Goal: Task Accomplishment & Management: Use online tool/utility

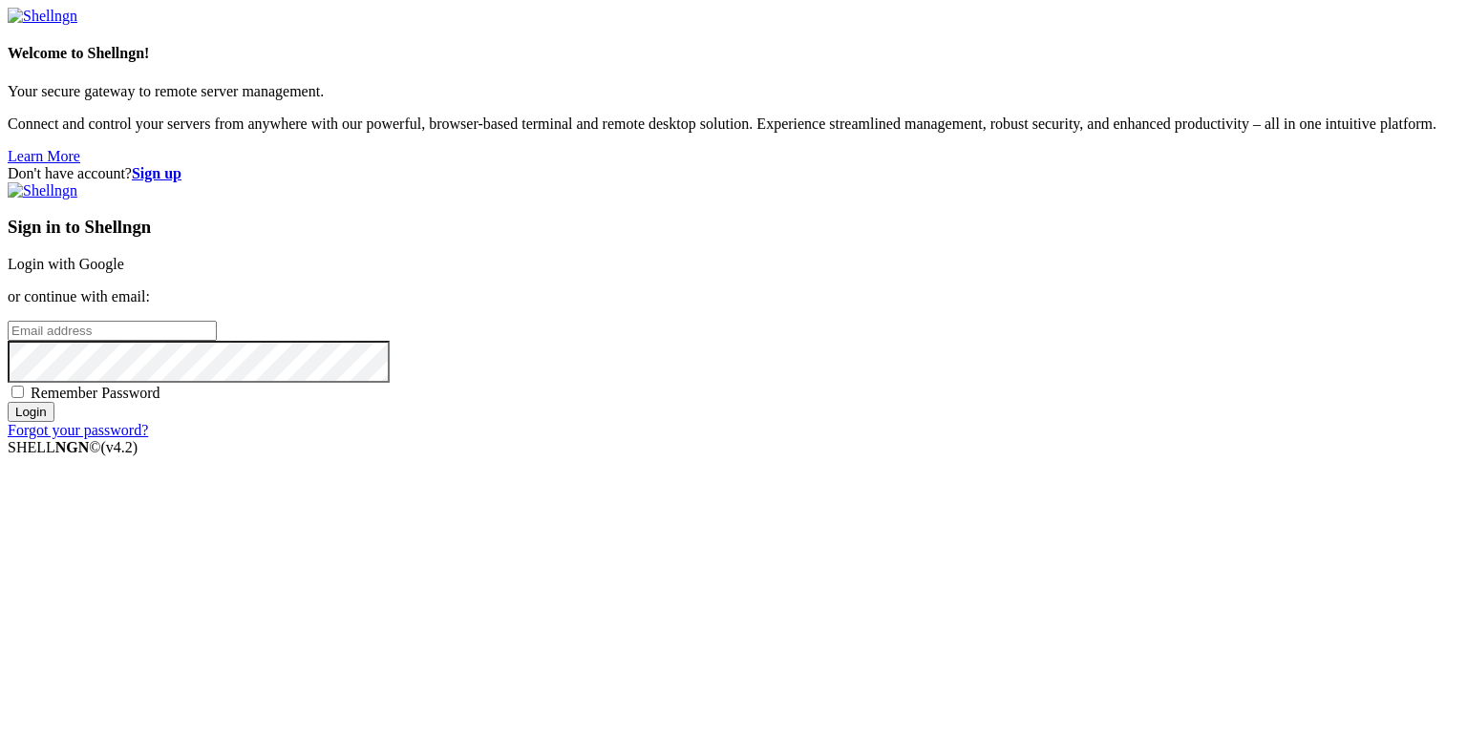
click at [217, 341] on input "email" at bounding box center [112, 331] width 209 height 20
click at [8, 338] on protonpass-control-d689 at bounding box center [8, 330] width 0 height 16
type input "[EMAIL_ADDRESS][DOMAIN_NAME]"
click at [54, 422] on input "Login" at bounding box center [31, 412] width 47 height 20
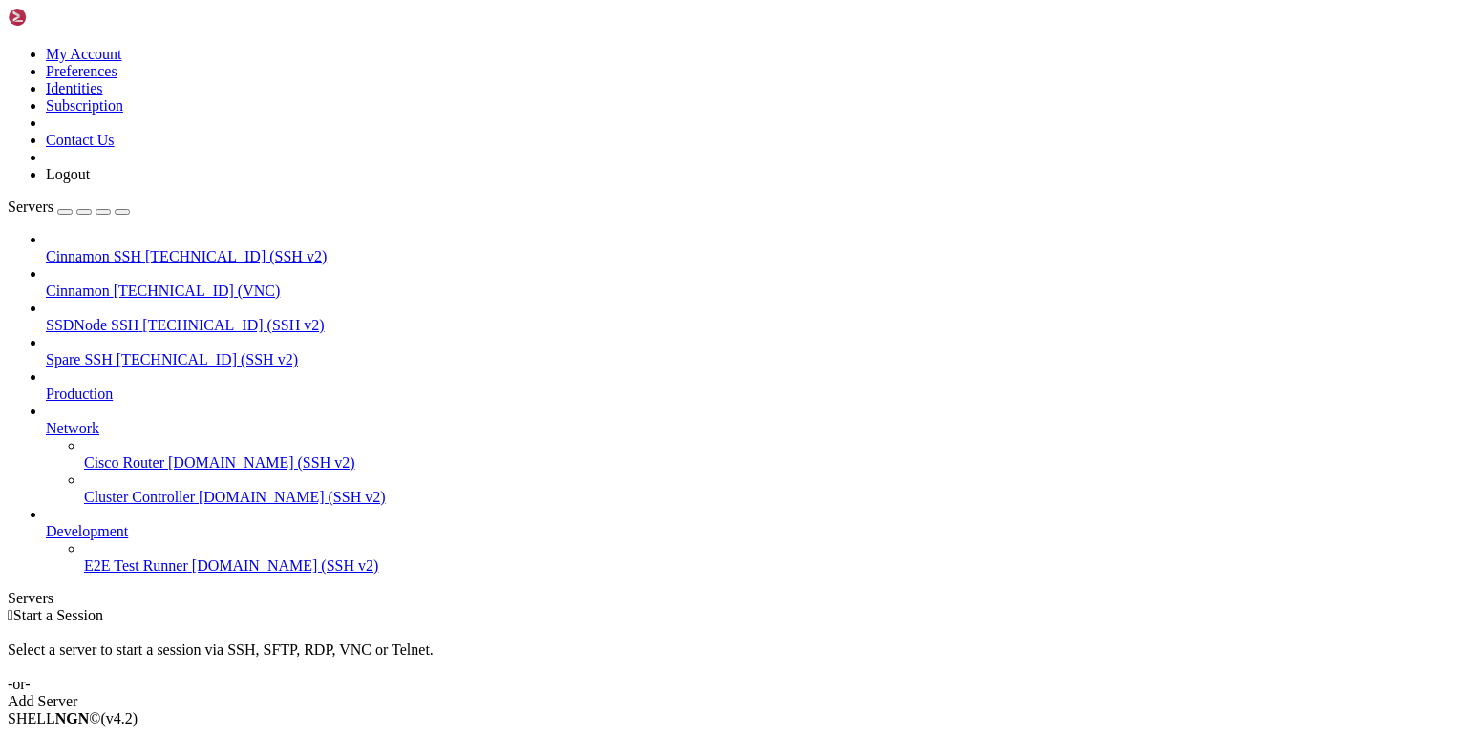
click at [110, 283] on span "Cinnamon" at bounding box center [78, 291] width 64 height 16
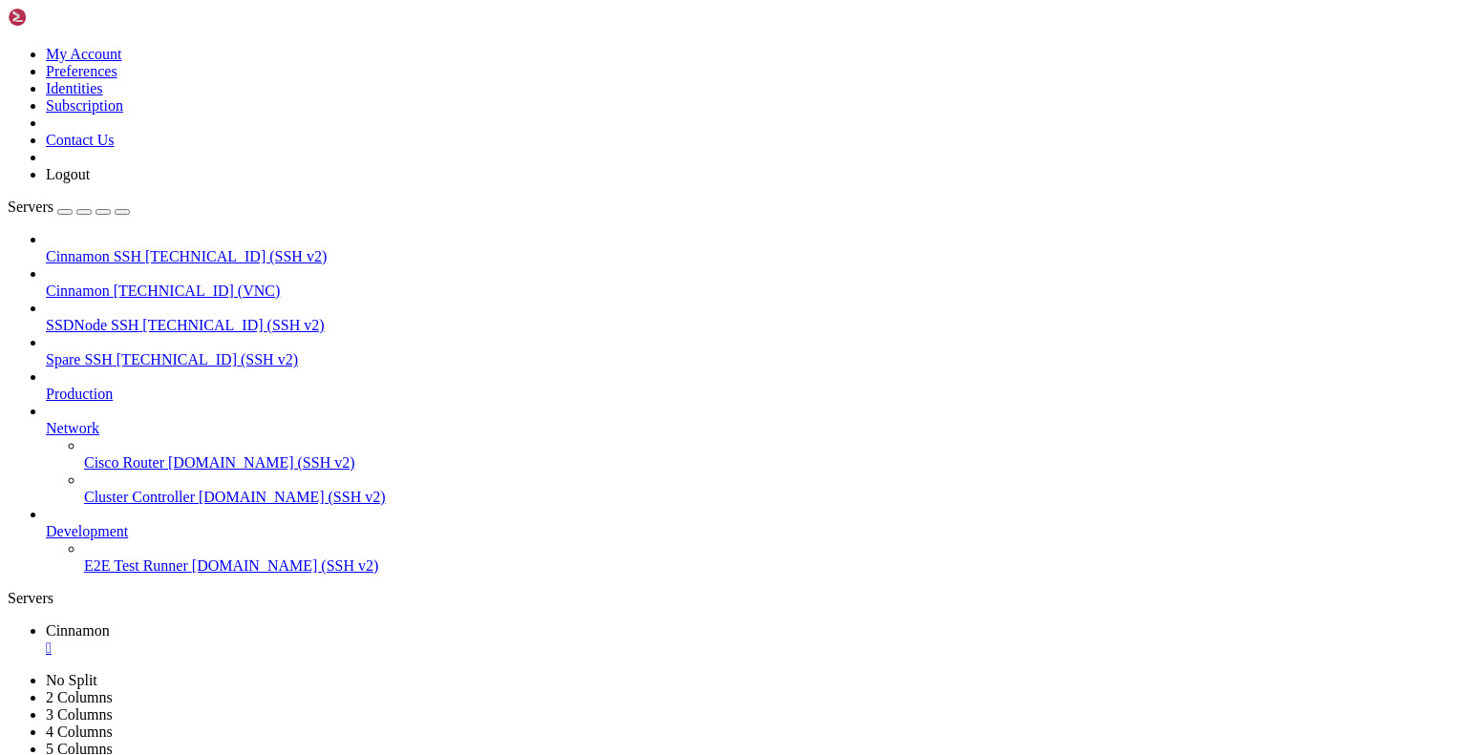
drag, startPoint x: 439, startPoint y: 60, endPoint x: 439, endPoint y: 131, distance: 70.7
